Goal: Task Accomplishment & Management: Use online tool/utility

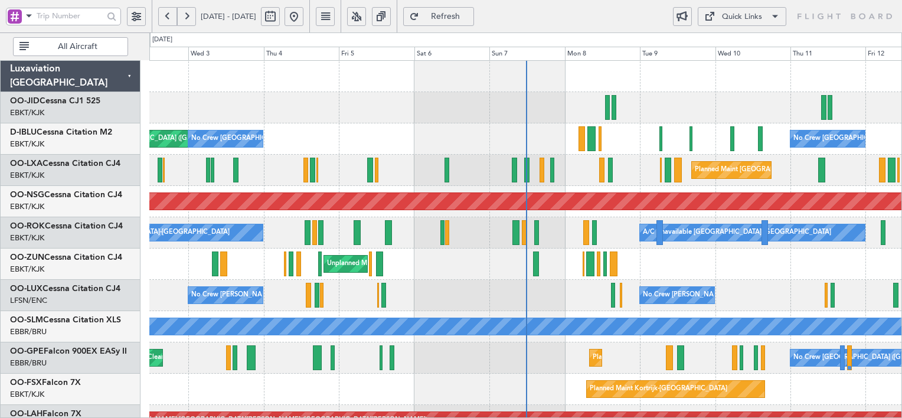
click at [727, 12] on div "Quick Links" at bounding box center [742, 17] width 40 height 12
click at [496, 19] on div at bounding box center [451, 209] width 902 height 418
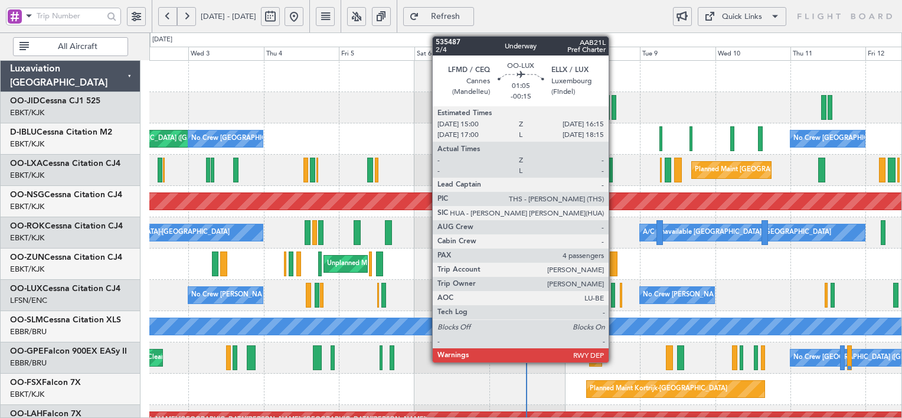
click at [614, 299] on div at bounding box center [613, 295] width 4 height 25
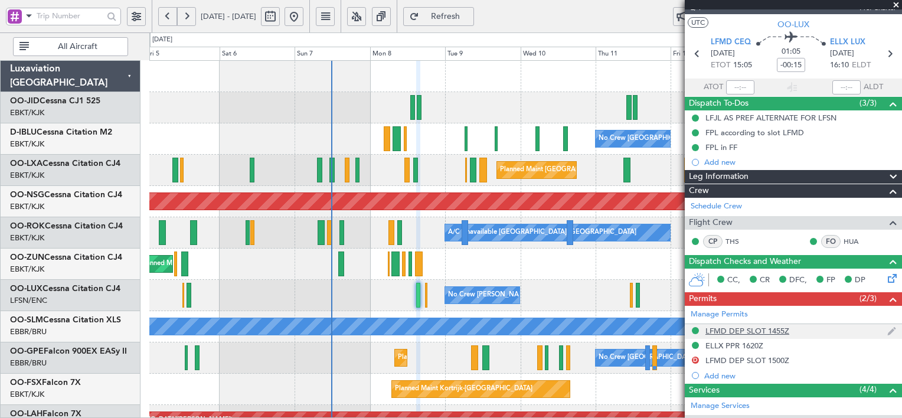
scroll to position [20, 0]
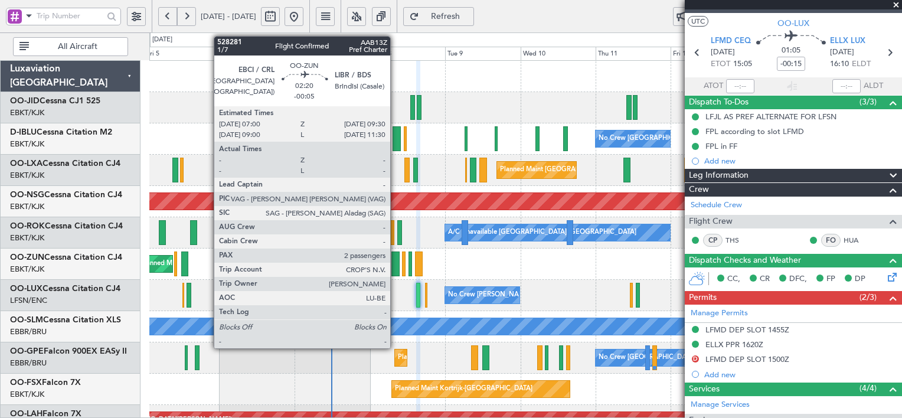
click at [396, 261] on div at bounding box center [395, 264] width 8 height 25
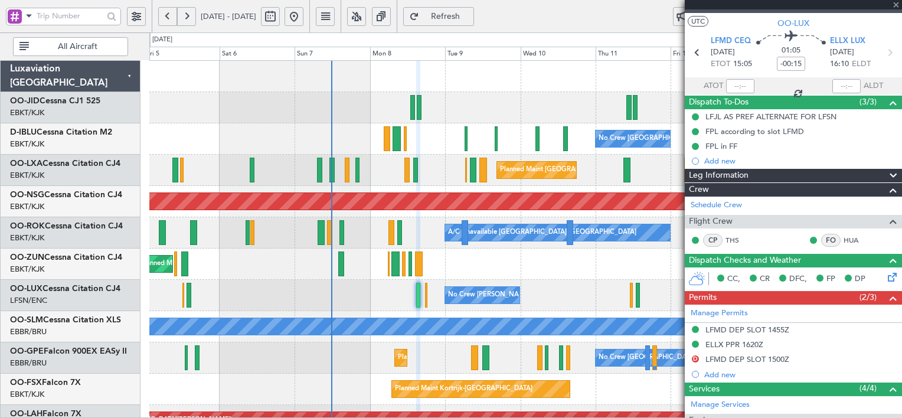
type input "-00:05"
type input "2"
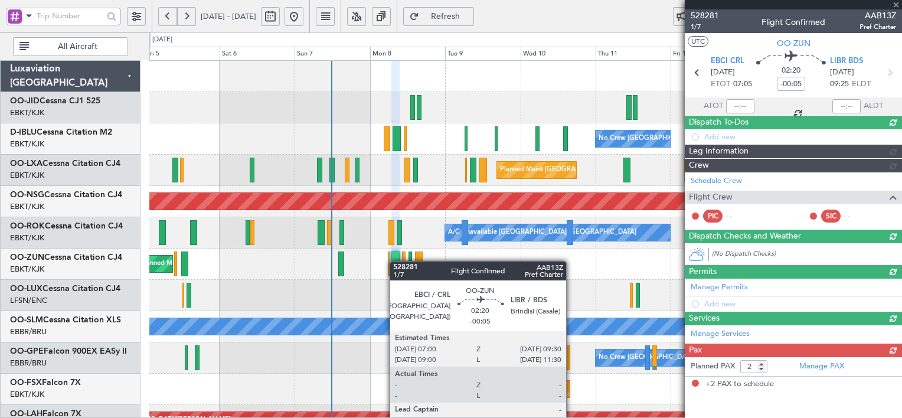
scroll to position [0, 0]
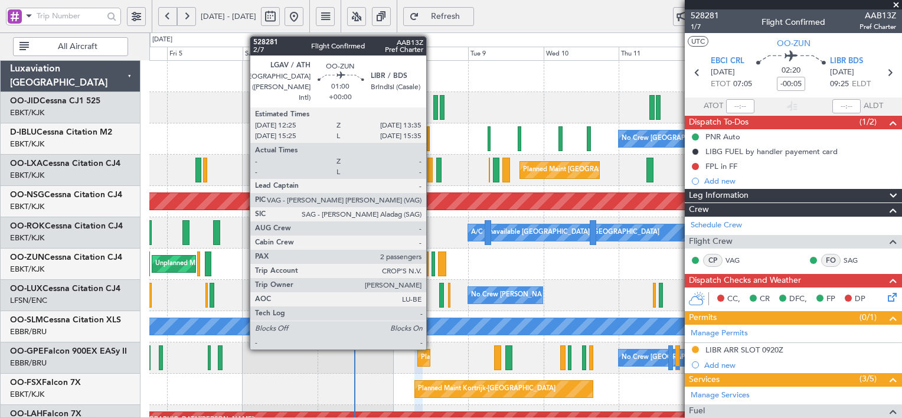
click at [432, 266] on div at bounding box center [434, 264] width 4 height 25
